Goal: Information Seeking & Learning: Learn about a topic

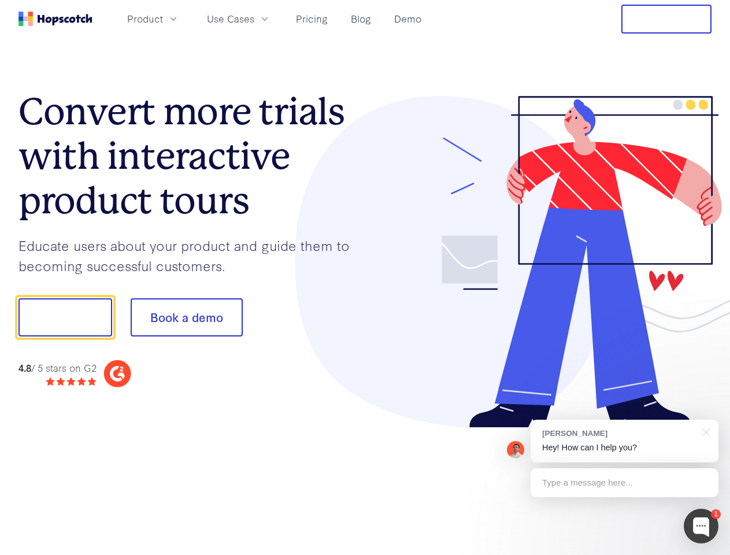
click at [365, 277] on div at bounding box center [538, 262] width 347 height 332
click at [163, 18] on span "Product" at bounding box center [145, 19] width 36 height 14
click at [254, 18] on span "Use Cases" at bounding box center [230, 19] width 47 height 14
click at [666, 19] on button "Free Trial" at bounding box center [666, 19] width 90 height 29
click at [65, 317] on button "Show me!" at bounding box center [65, 317] width 94 height 38
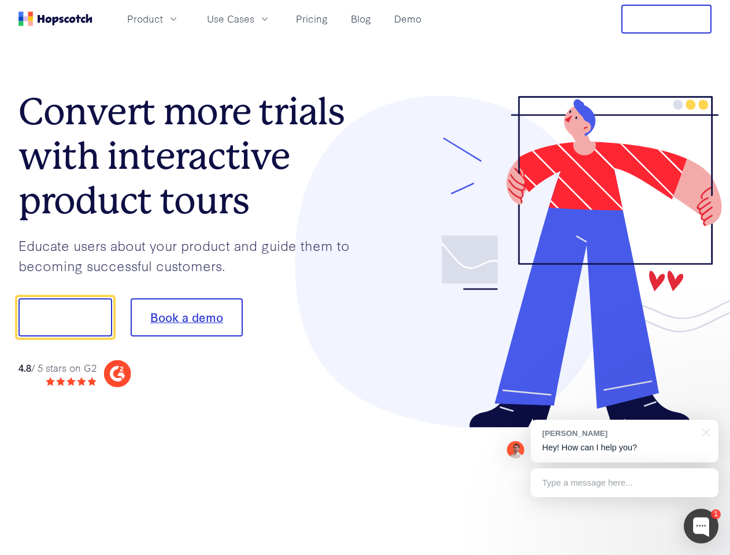
click at [186, 317] on button "Book a demo" at bounding box center [187, 317] width 112 height 38
click at [701, 526] on div at bounding box center [700, 525] width 35 height 35
click at [624, 441] on div "[PERSON_NAME] Hey! How can I help you?" at bounding box center [624, 440] width 188 height 43
click at [704, 431] on div at bounding box center [609, 315] width 217 height 385
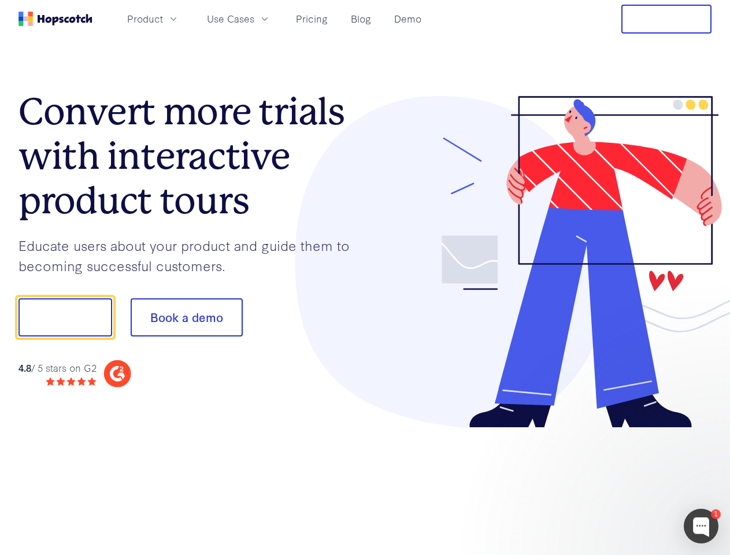
click at [624, 482] on div at bounding box center [609, 393] width 217 height 230
